Goal: Information Seeking & Learning: Get advice/opinions

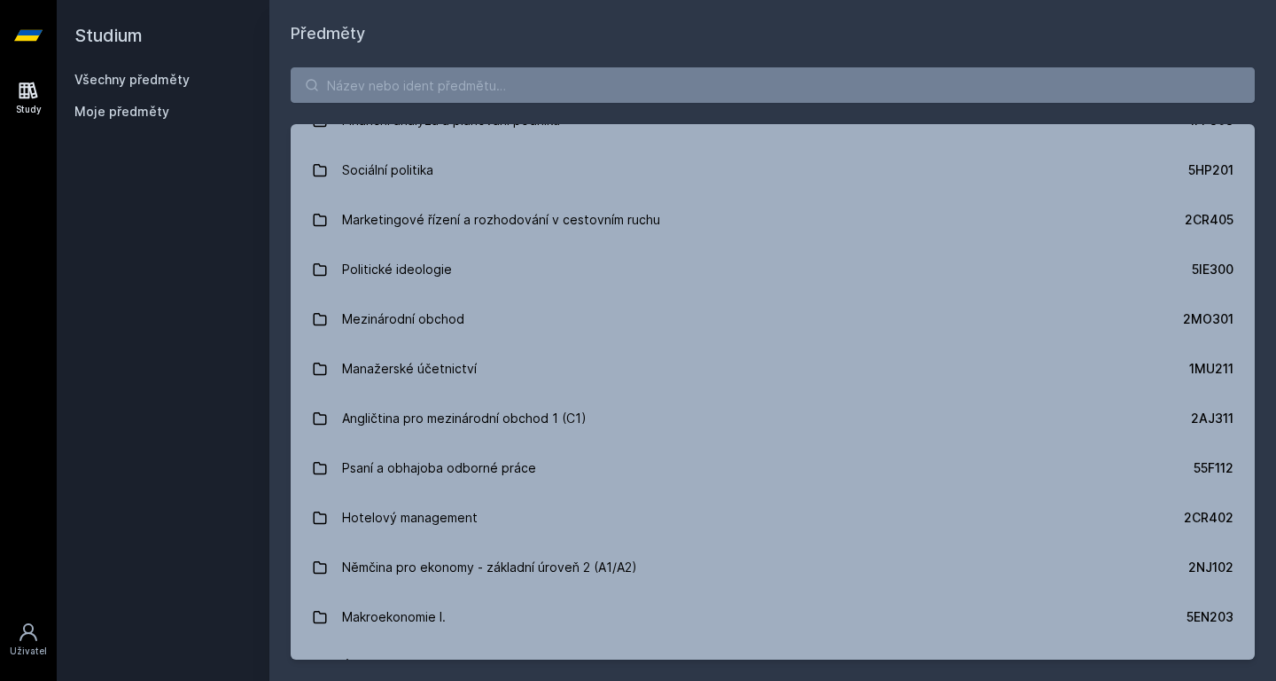
scroll to position [6034, 0]
click at [563, 102] on input "search" at bounding box center [773, 84] width 964 height 35
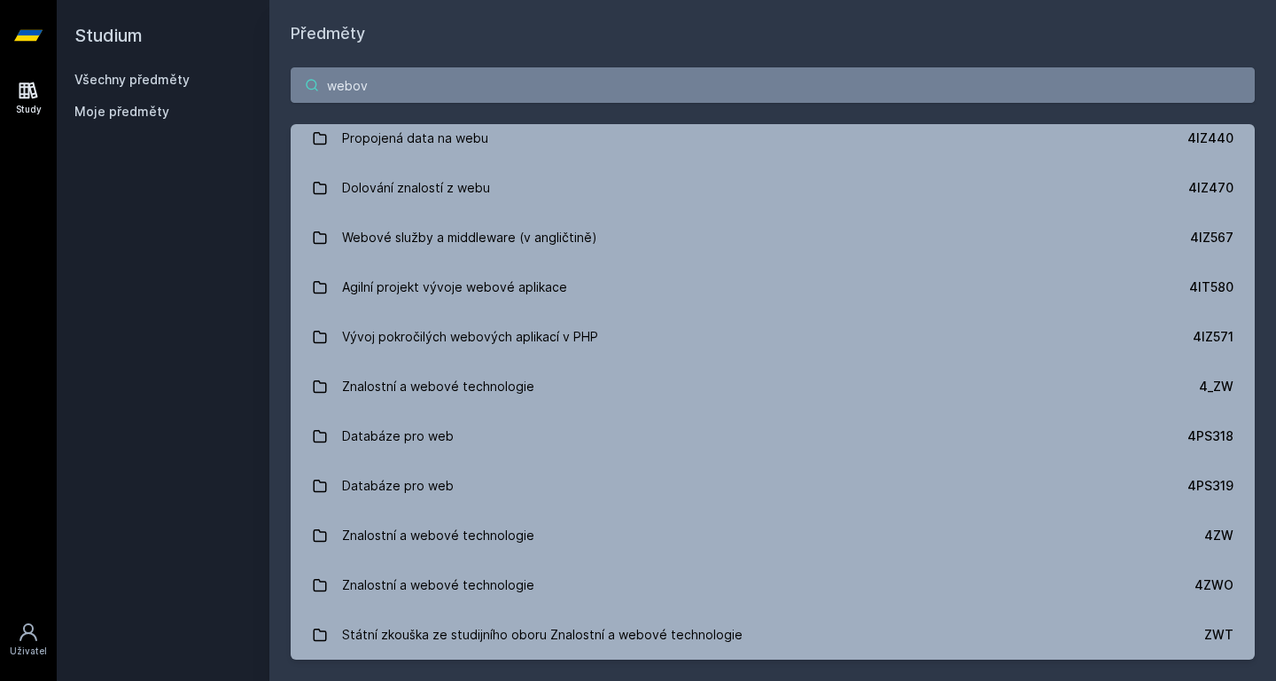
scroll to position [0, 0]
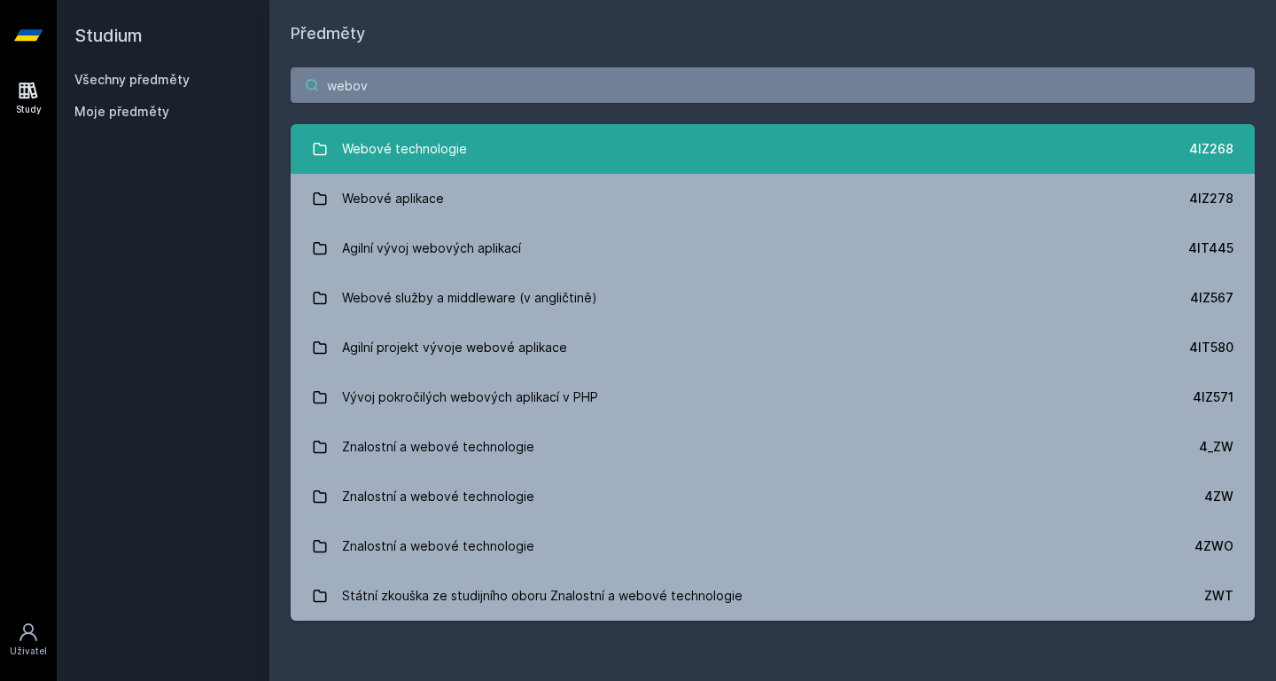
type input "webov"
click at [582, 147] on link "Webové technologie 4IZ268" at bounding box center [773, 149] width 964 height 50
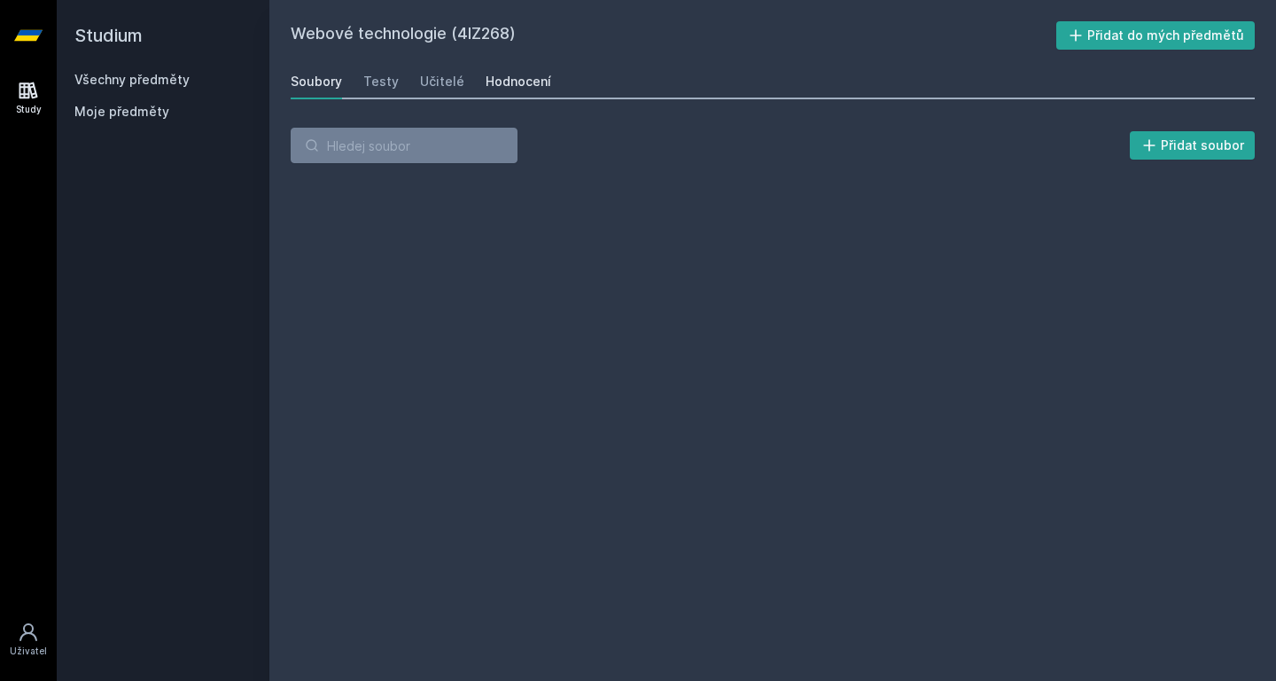
click at [508, 94] on link "Hodnocení" at bounding box center [519, 81] width 66 height 35
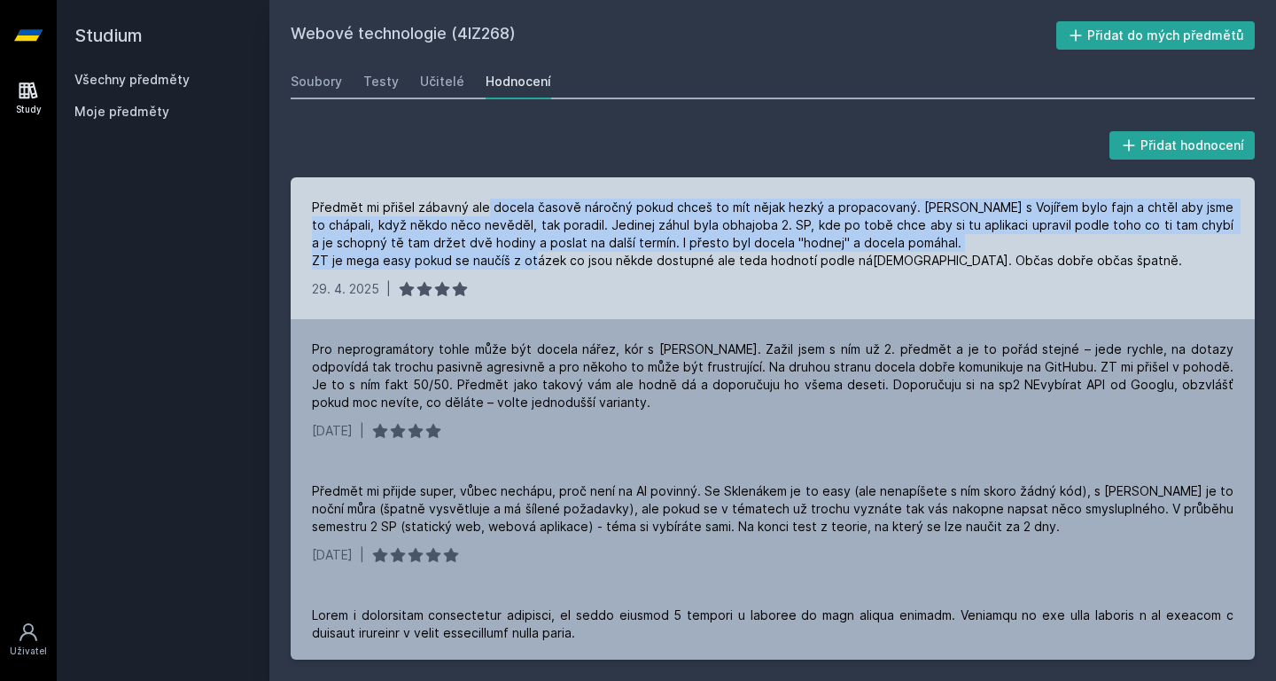
drag, startPoint x: 490, startPoint y: 207, endPoint x: 582, endPoint y: 259, distance: 105.5
click at [582, 259] on div "Předmět mi přišel zábavný ale docela časově náročný pokud chceš to mít nějak he…" at bounding box center [773, 234] width 922 height 71
drag, startPoint x: 582, startPoint y: 259, endPoint x: 542, endPoint y: 209, distance: 64.2
click at [542, 209] on div "Předmět mi přišel zábavný ale docela časově náročný pokud chceš to mít nějak he…" at bounding box center [773, 234] width 922 height 71
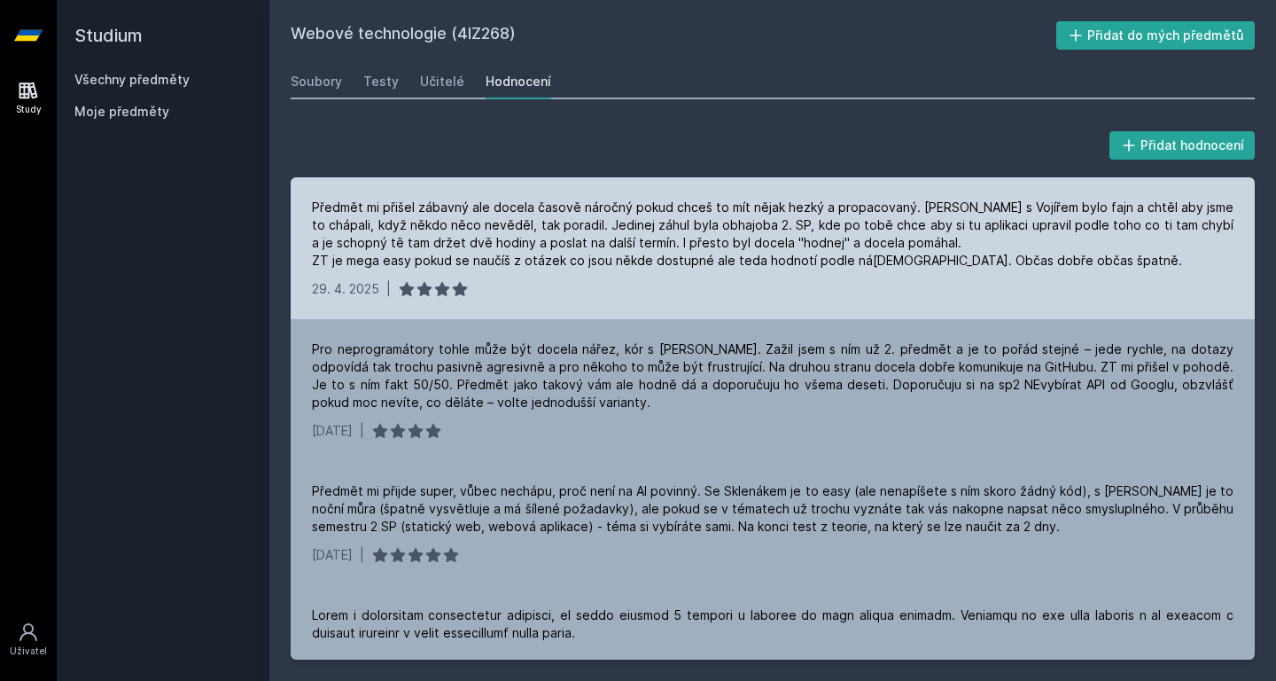
click at [542, 209] on div "Předmět mi přišel zábavný ale docela časově náročný pokud chceš to mít nějak he…" at bounding box center [773, 234] width 922 height 71
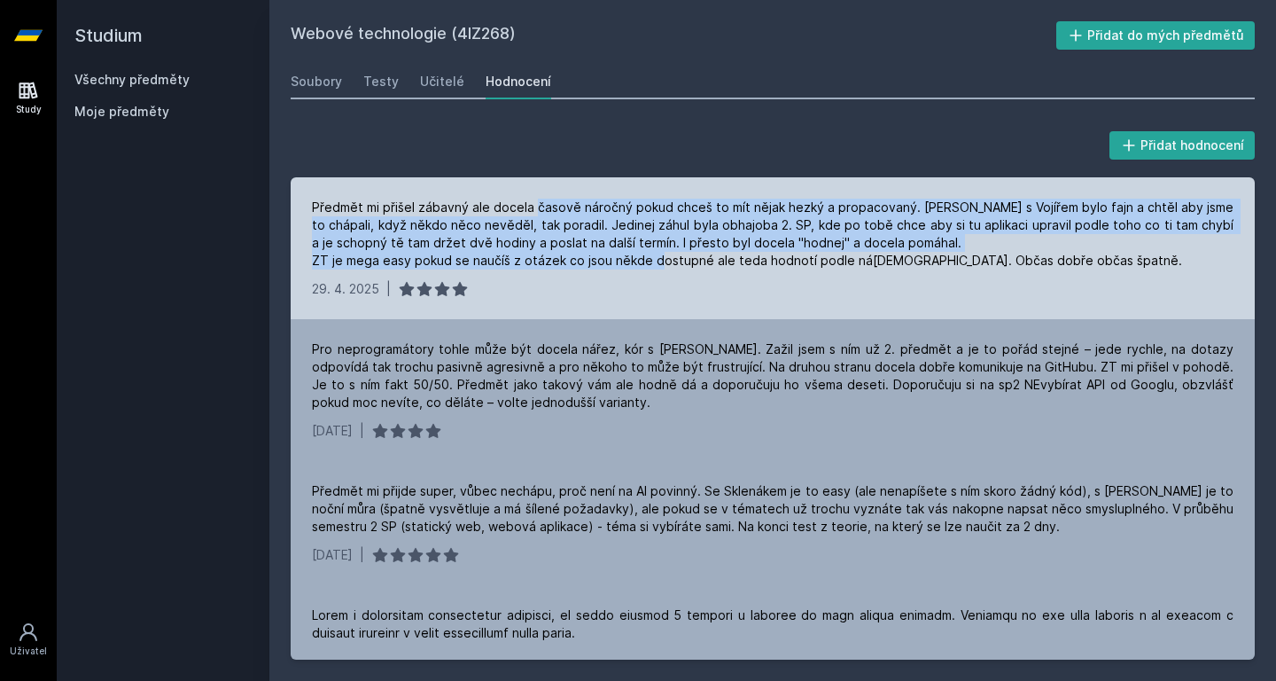
drag, startPoint x: 542, startPoint y: 209, endPoint x: 664, endPoint y: 269, distance: 136.0
click at [664, 269] on div "Předmět mi přišel zábavný ale docela časově náročný pokud chceš to mít nějak he…" at bounding box center [773, 234] width 922 height 71
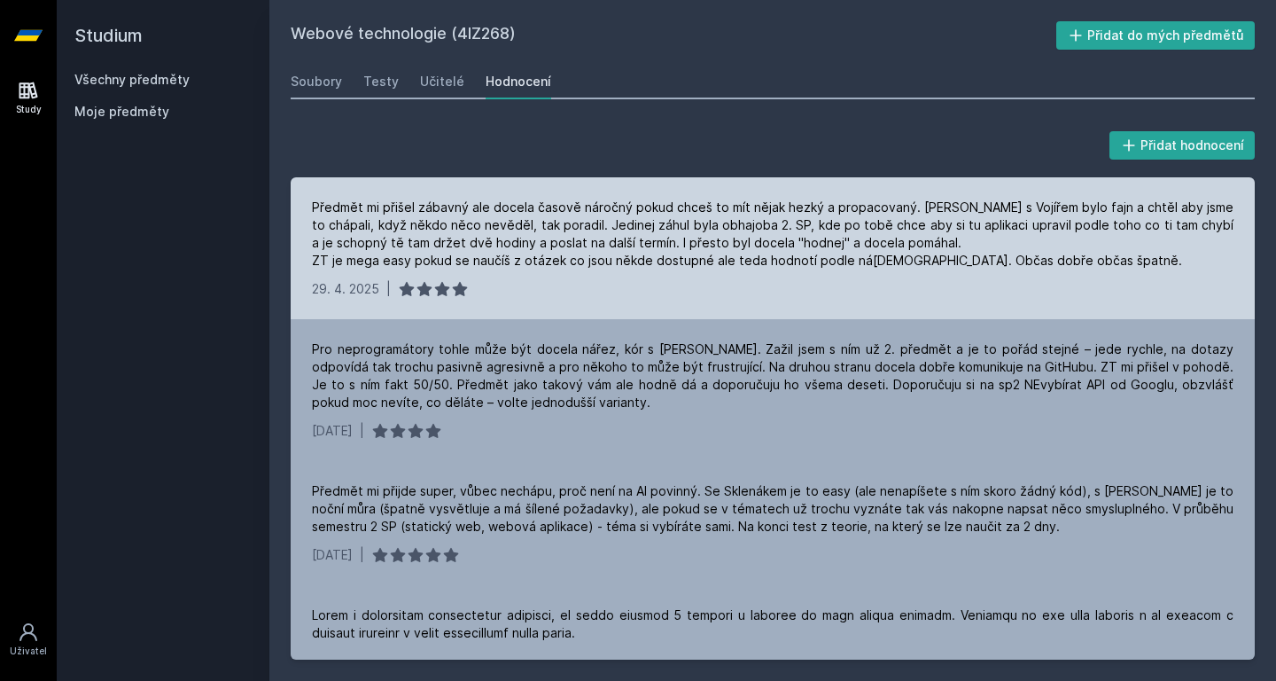
click at [664, 269] on div "Předmět mi přišel zábavný ale docela časově náročný pokud chceš to mít nějak he…" at bounding box center [773, 234] width 922 height 71
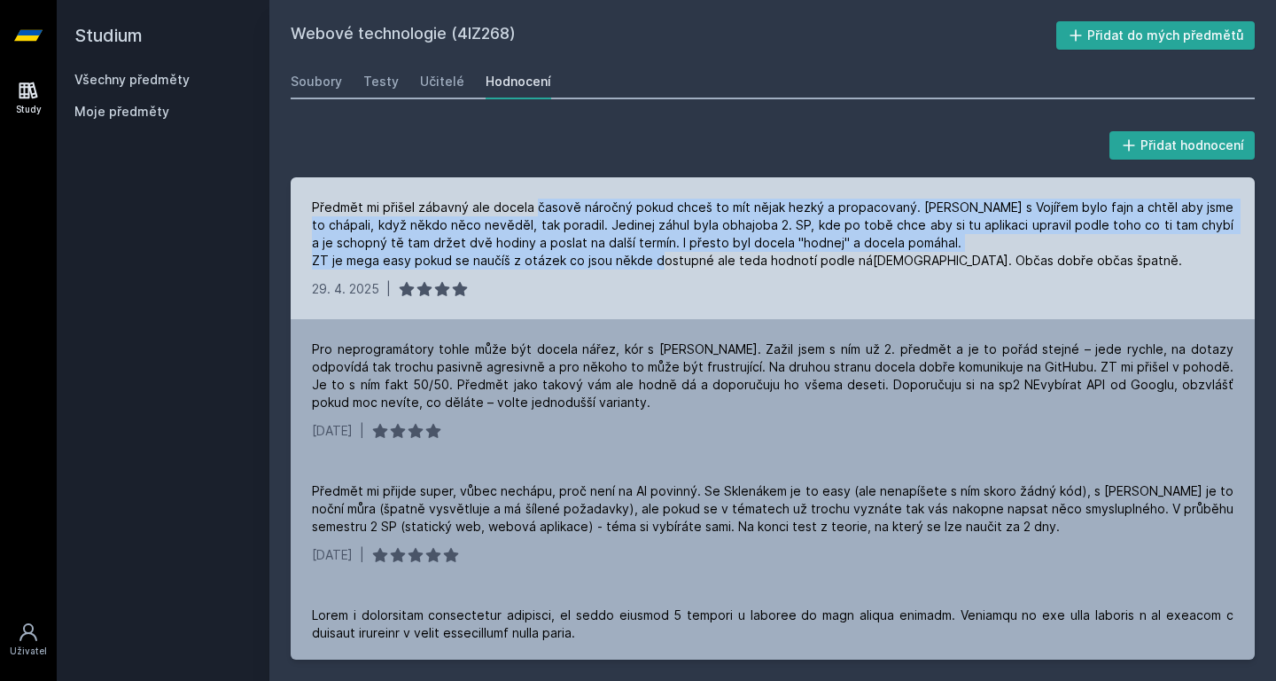
drag, startPoint x: 664, startPoint y: 269, endPoint x: 541, endPoint y: 206, distance: 138.3
click at [541, 206] on div "Předmět mi přišel zábavný ale docela časově náročný pokud chceš to mít nějak he…" at bounding box center [773, 234] width 922 height 71
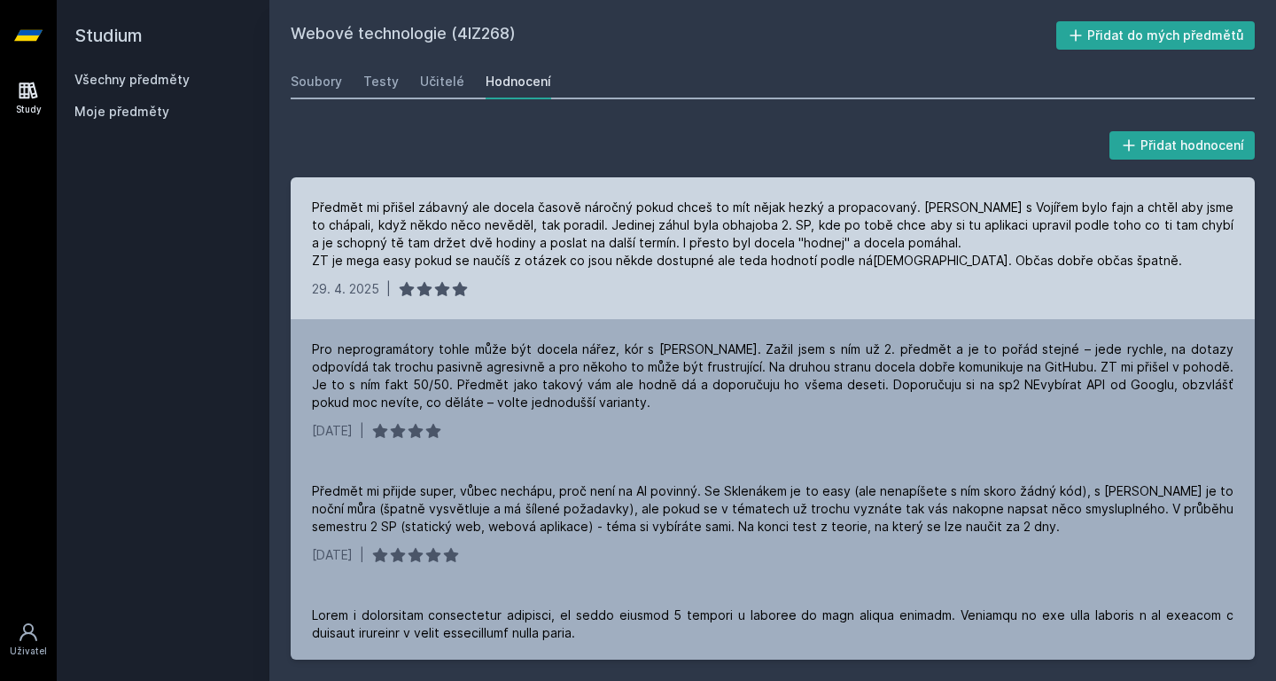
click at [541, 206] on div "Předmět mi přišel zábavný ale docela časově náročný pokud chceš to mít nějak he…" at bounding box center [773, 234] width 922 height 71
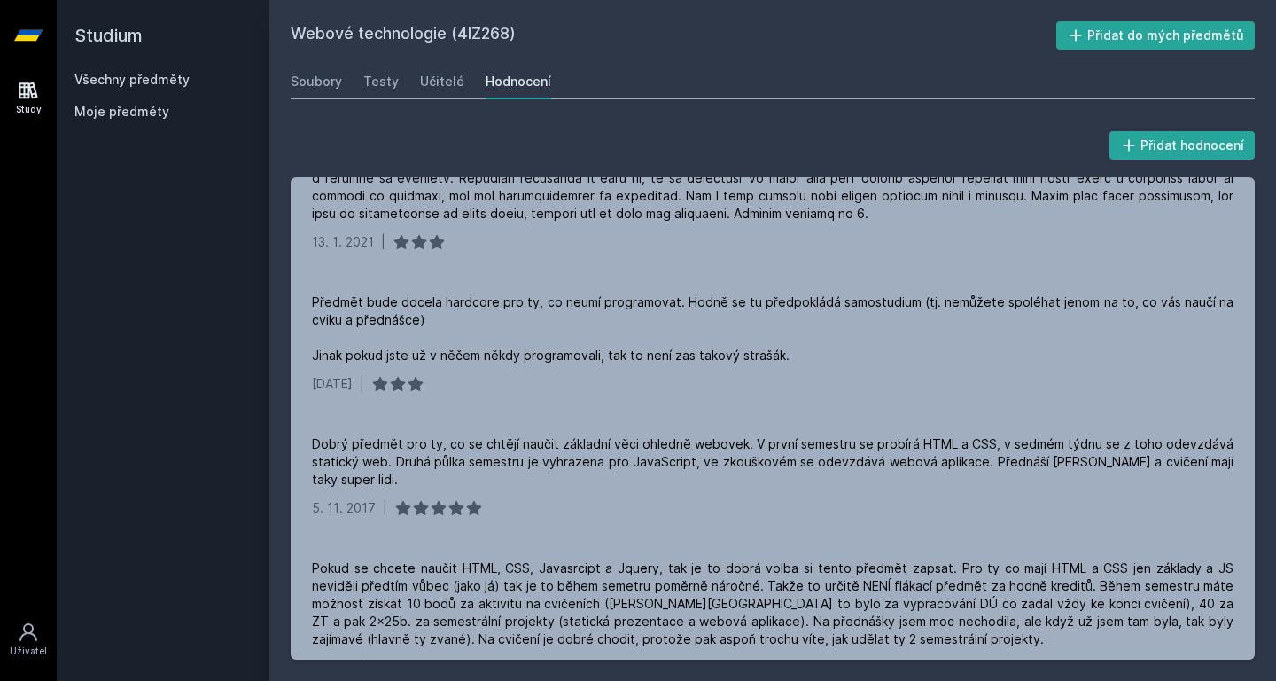
scroll to position [1131, 0]
